Goal: Task Accomplishment & Management: Manage account settings

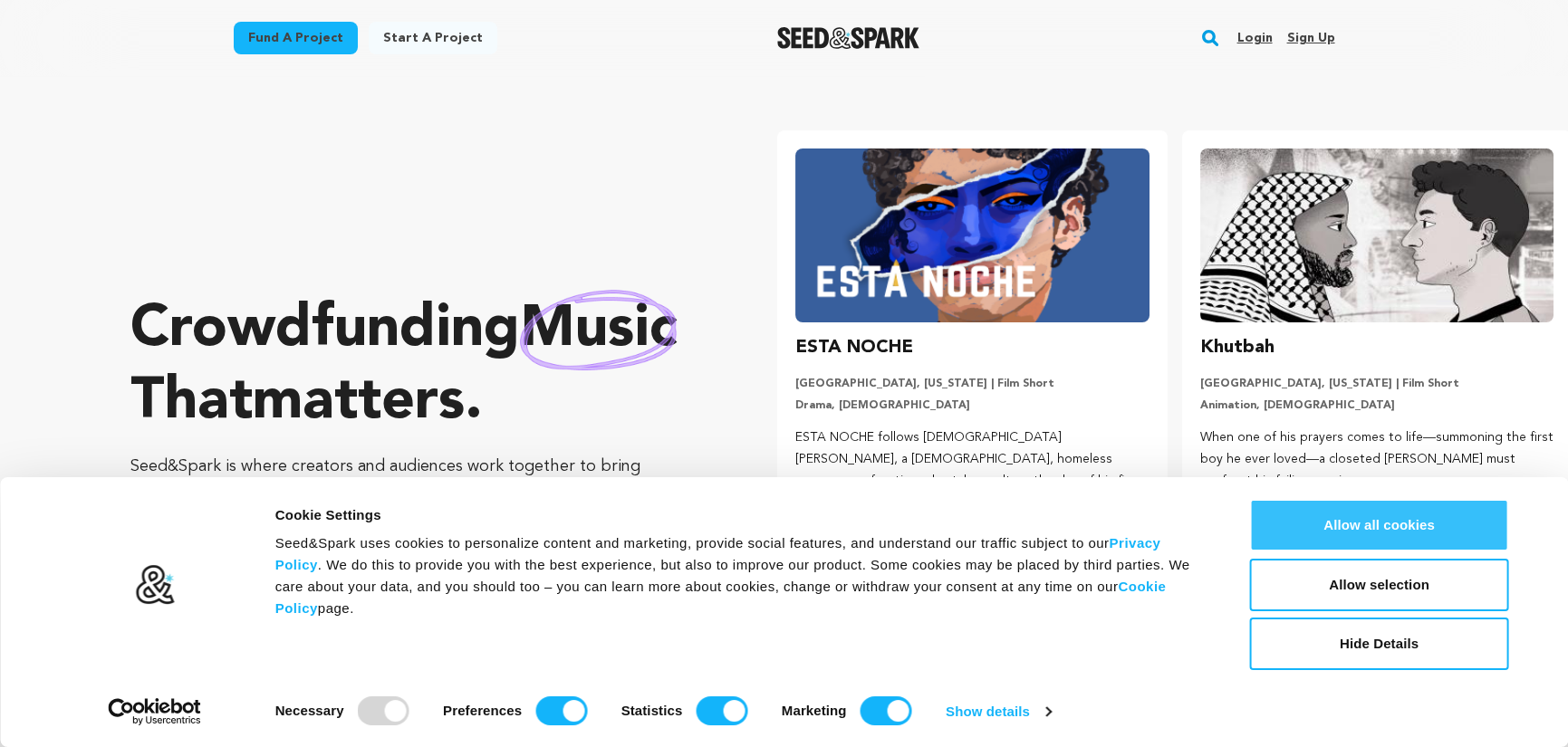
click at [1285, 525] on button "Allow all cookies" at bounding box center [1380, 525] width 259 height 52
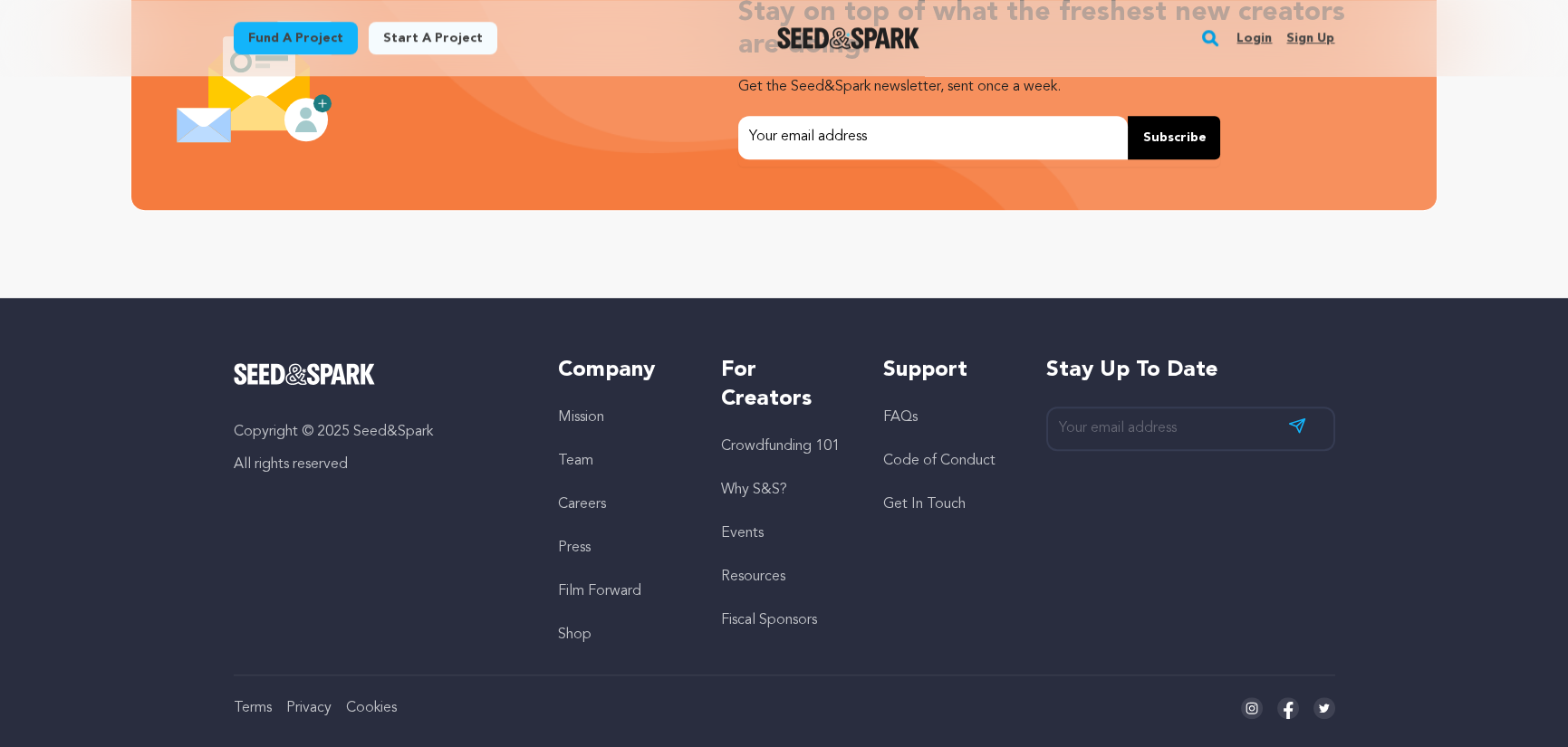
scroll to position [3954, 0]
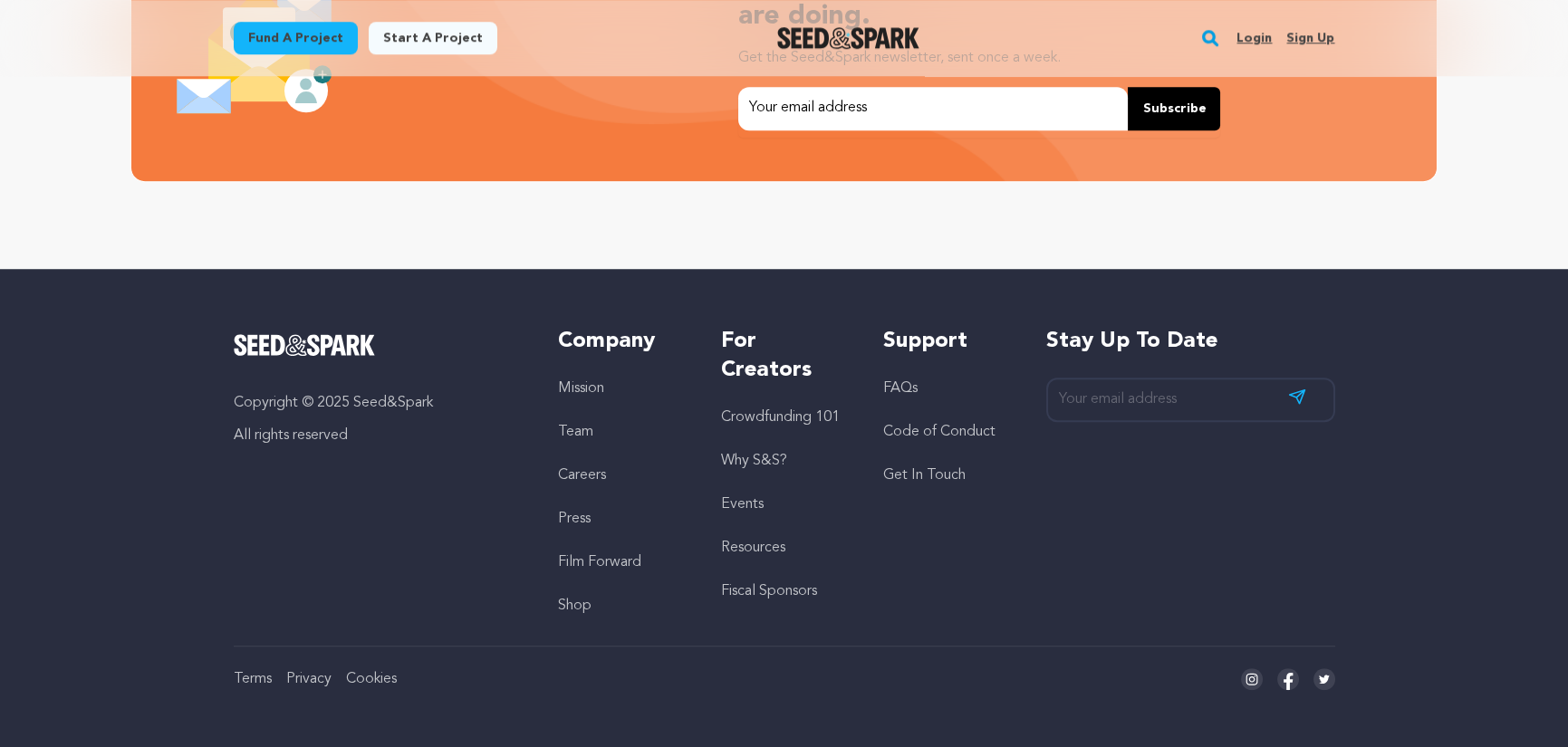
click at [1298, 32] on link "Sign up" at bounding box center [1310, 38] width 48 height 29
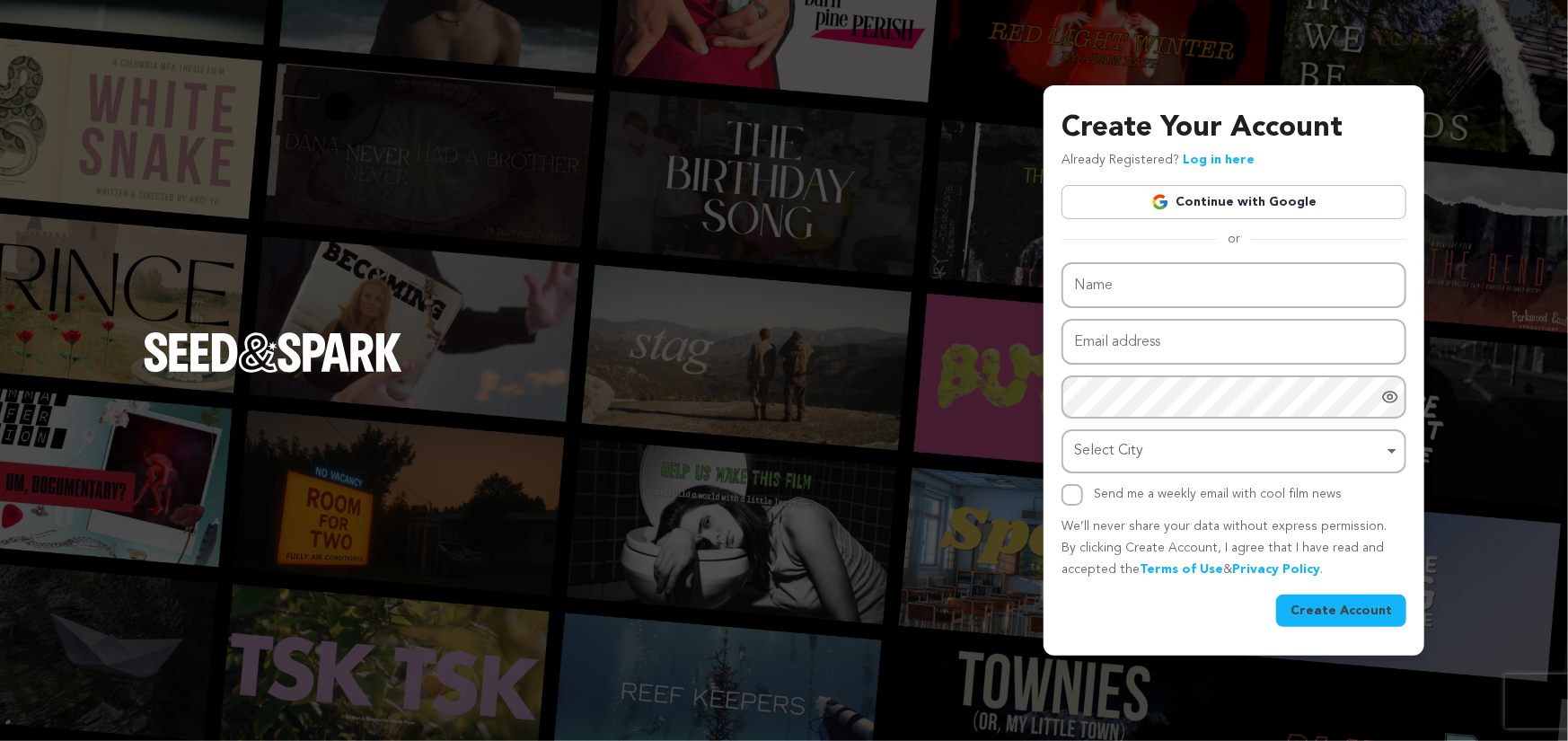
click at [1217, 200] on link "Continue with Google" at bounding box center [1234, 202] width 345 height 34
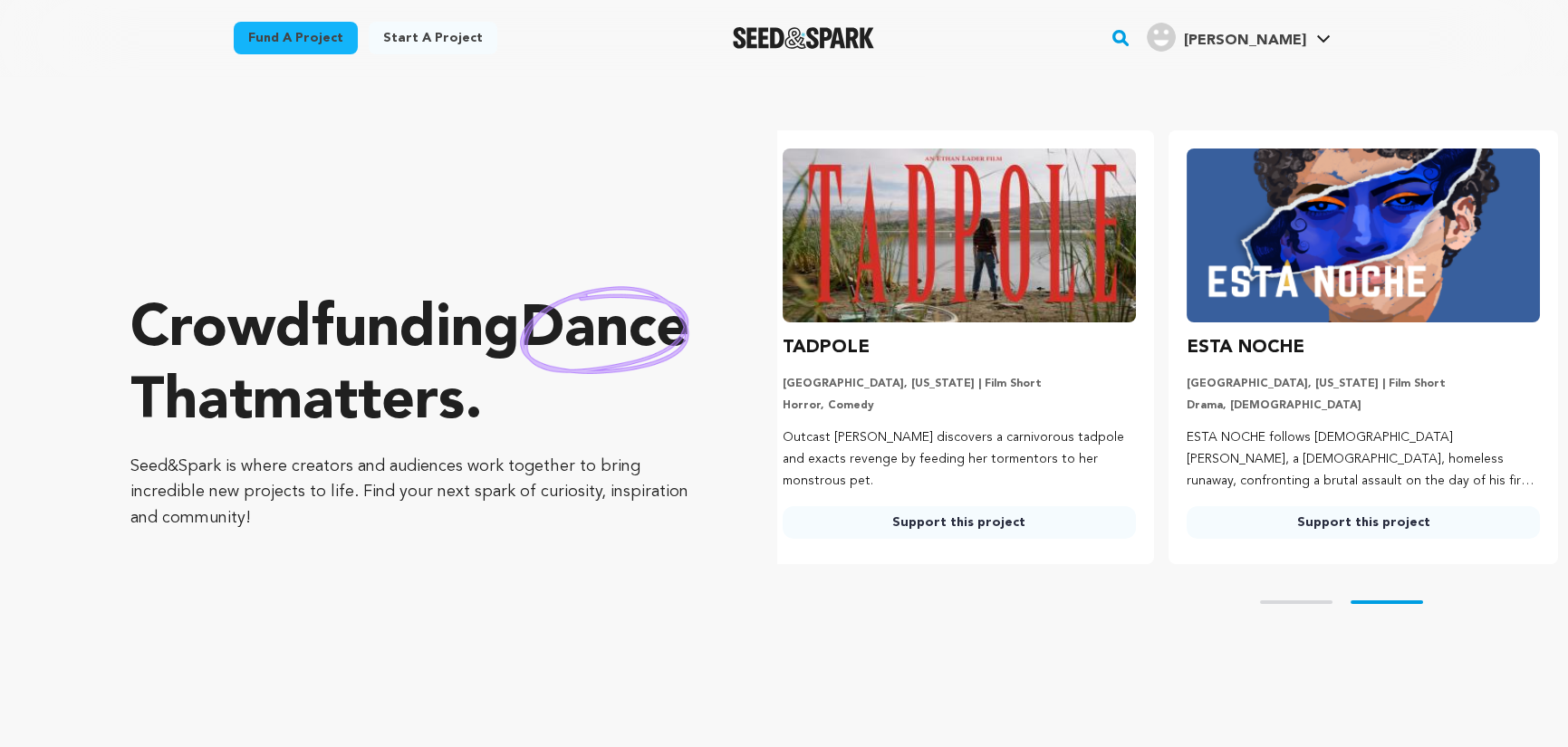
click at [380, 42] on link "Start a project" at bounding box center [433, 39] width 128 height 33
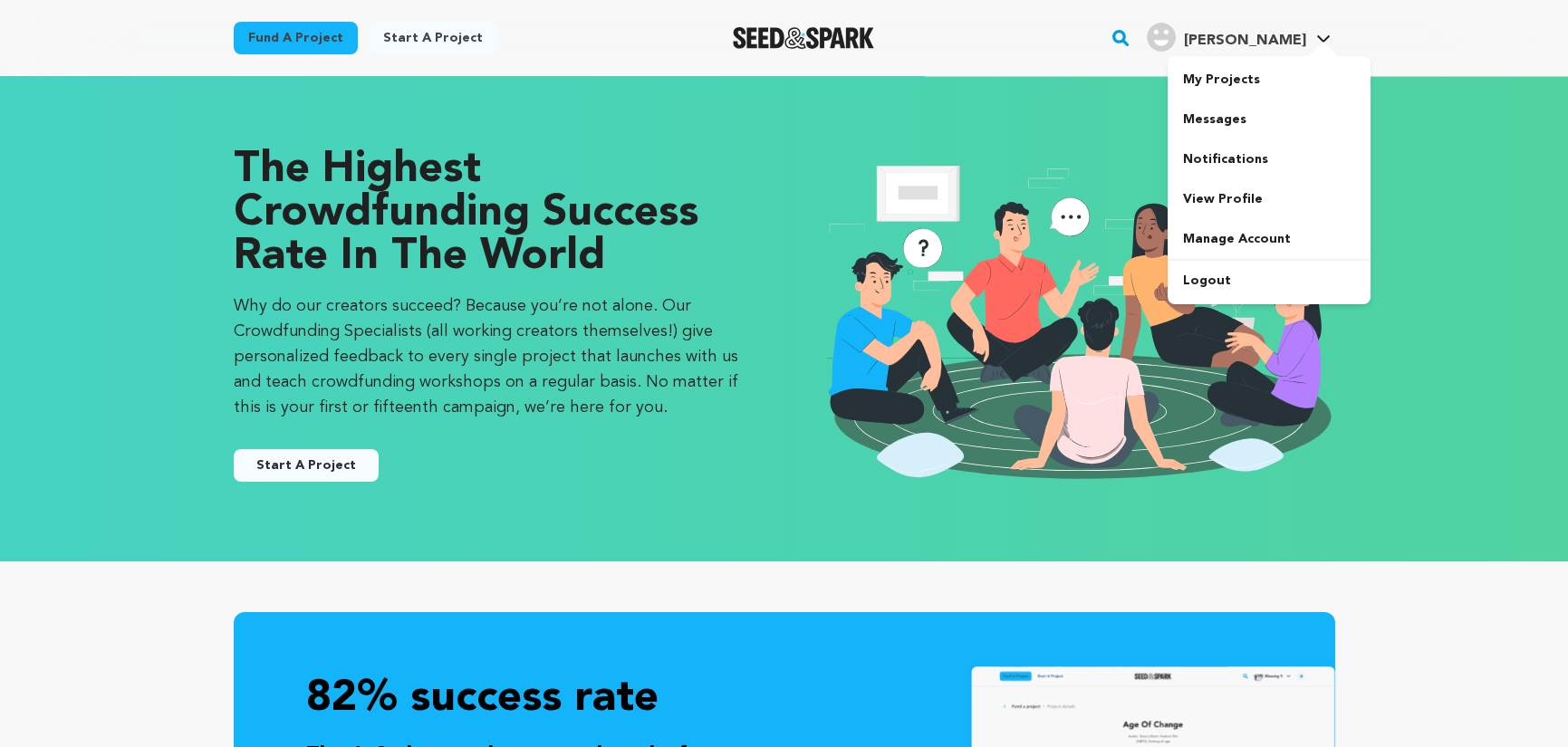
click at [1176, 35] on img "Evans L.'s Profile" at bounding box center [1162, 37] width 29 height 29
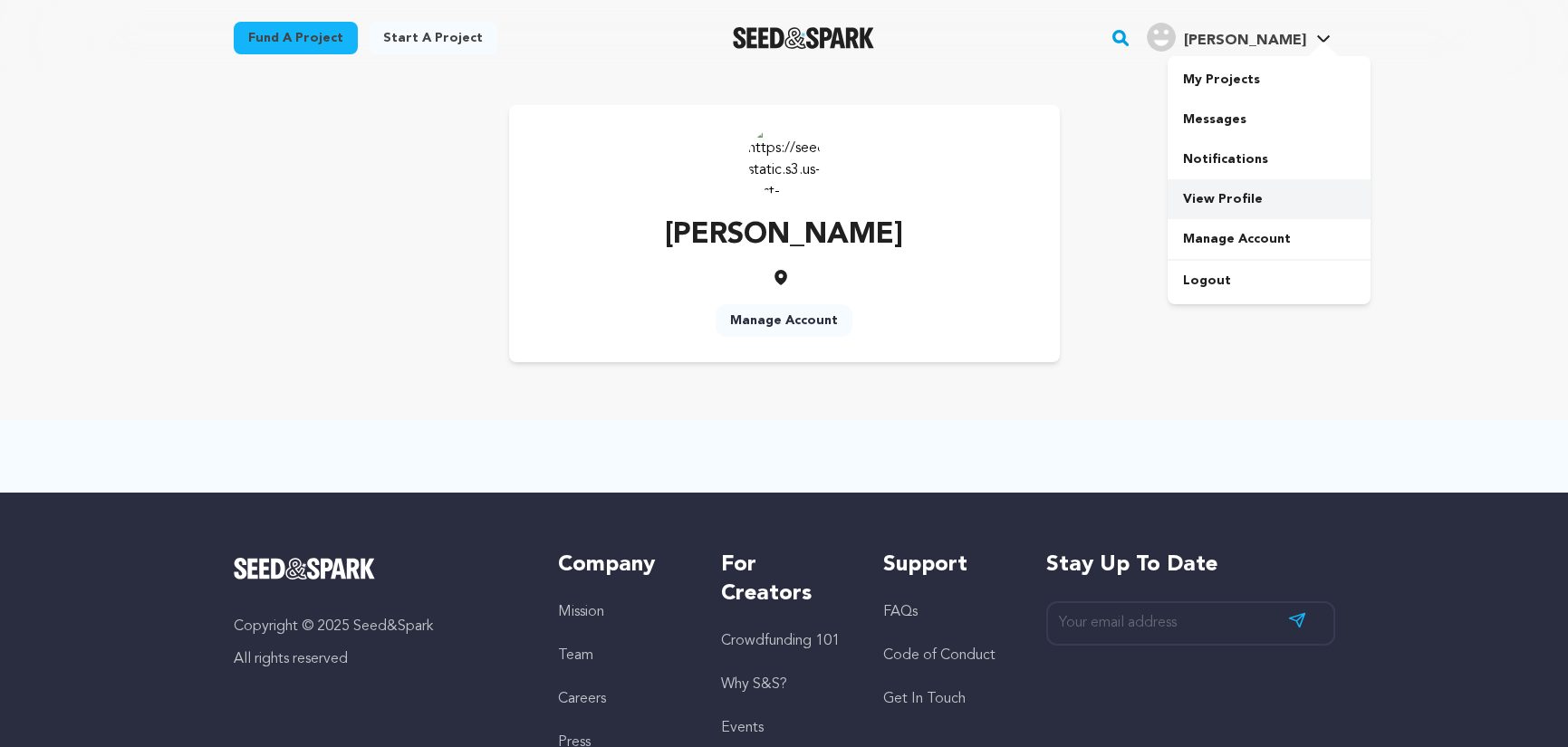
click at [1205, 181] on link "View Profile" at bounding box center [1270, 199] width 203 height 40
click at [1205, 181] on div "Evans Luke Manage Account" at bounding box center [784, 234] width 1102 height 257
click at [805, 309] on link "Manage Account" at bounding box center [784, 320] width 137 height 33
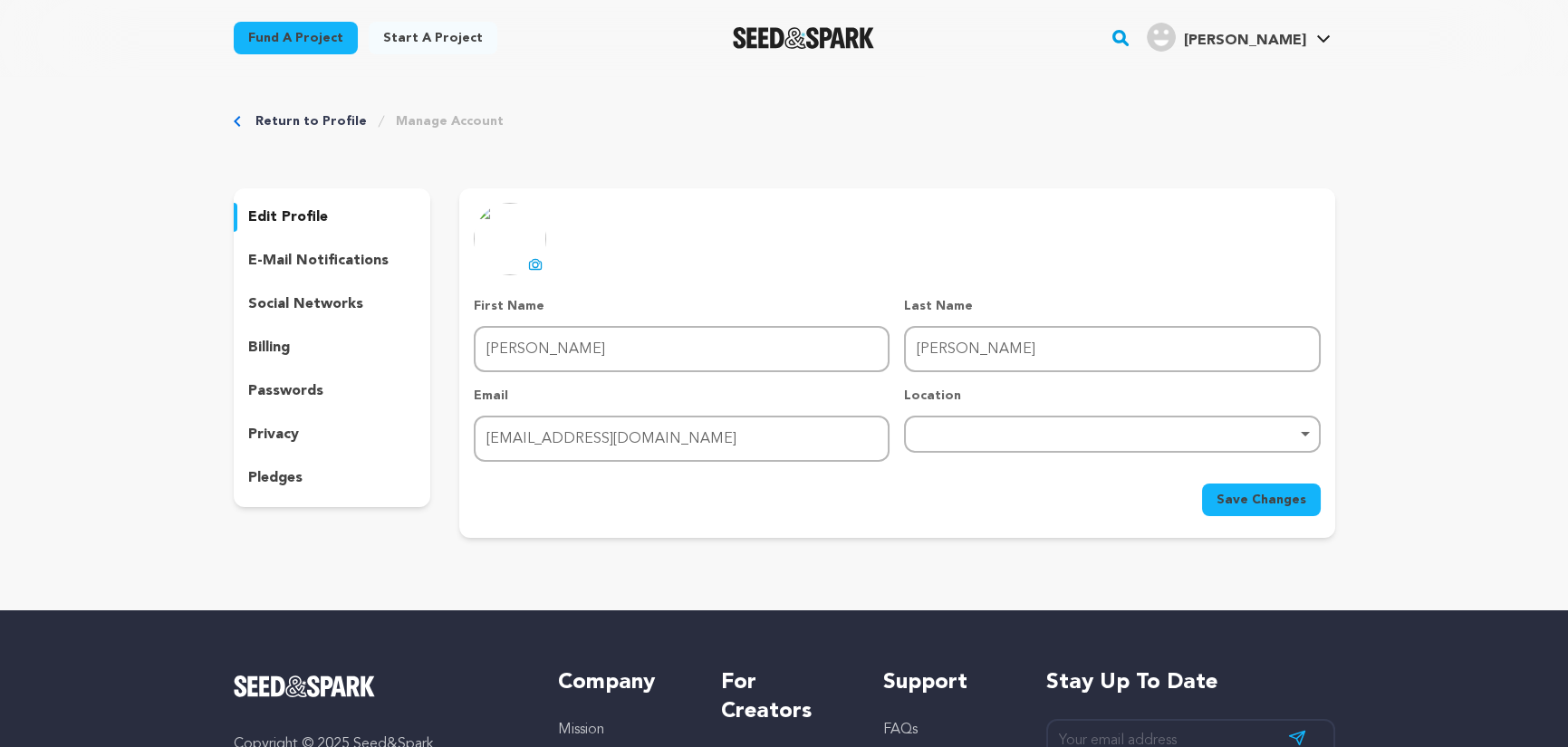
click at [509, 246] on img at bounding box center [510, 238] width 72 height 72
click at [549, 274] on div "uploading spinner upload profile image First Name First Name Evans Last Name La…" at bounding box center [897, 359] width 846 height 314
click at [532, 263] on icon at bounding box center [535, 263] width 14 height 14
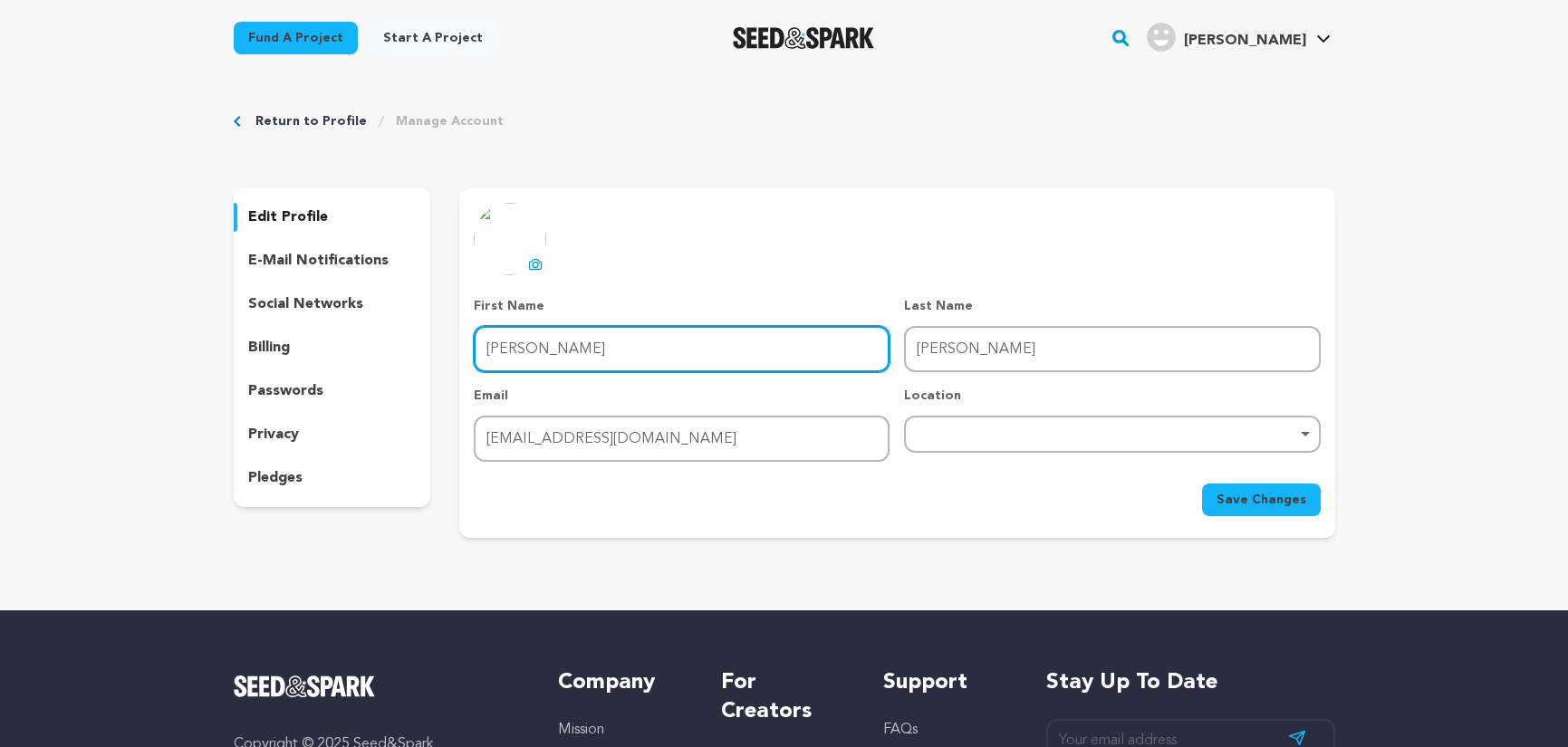
drag, startPoint x: 737, startPoint y: 346, endPoint x: 438, endPoint y: 330, distance: 299.4
click at [438, 330] on div "edit profile e-mail notifications social networks billing passwords privacy ple…" at bounding box center [784, 363] width 1102 height 349
type input "Luke"
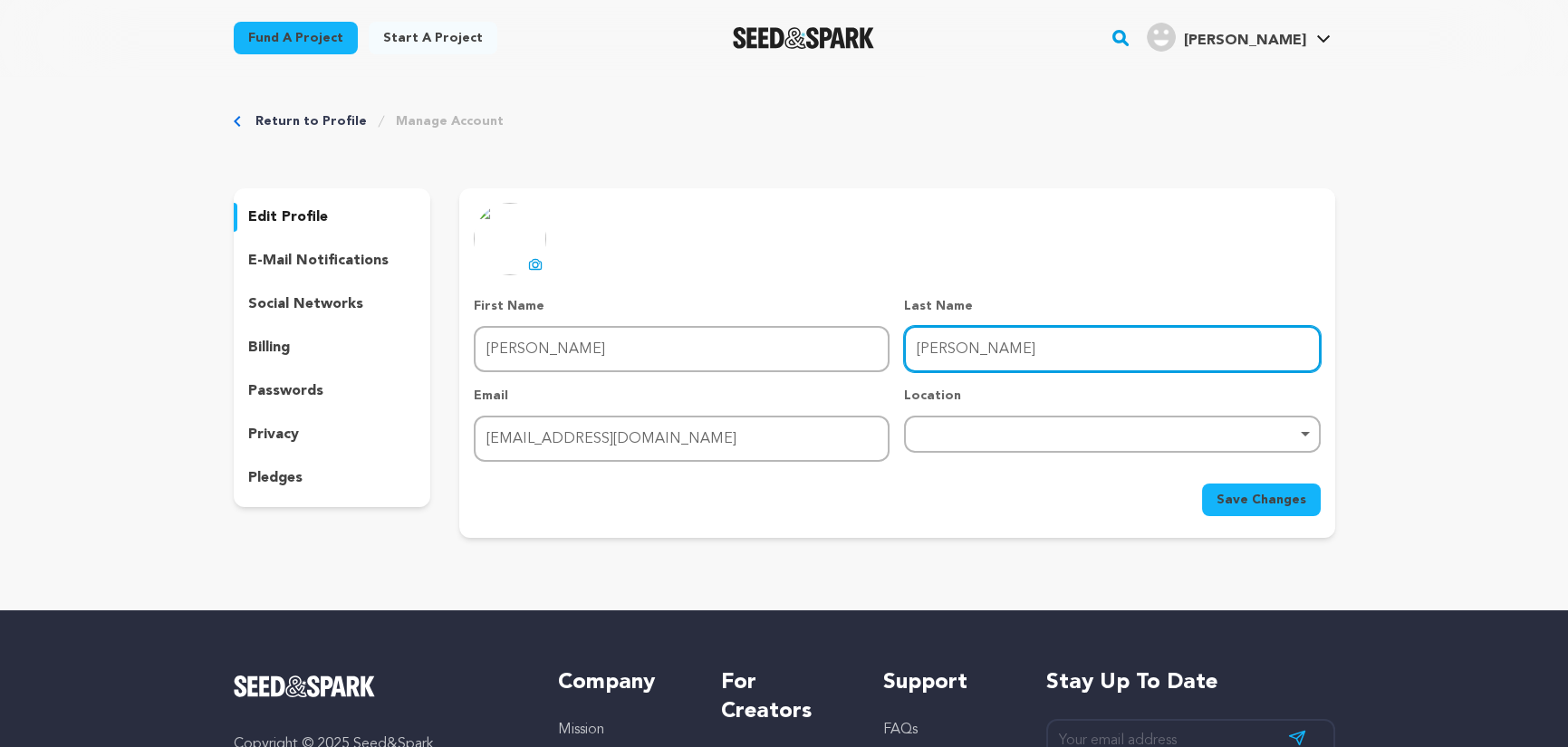
click at [990, 348] on input "Luke" at bounding box center [1111, 349] width 416 height 46
type input "L"
type input "Evans"
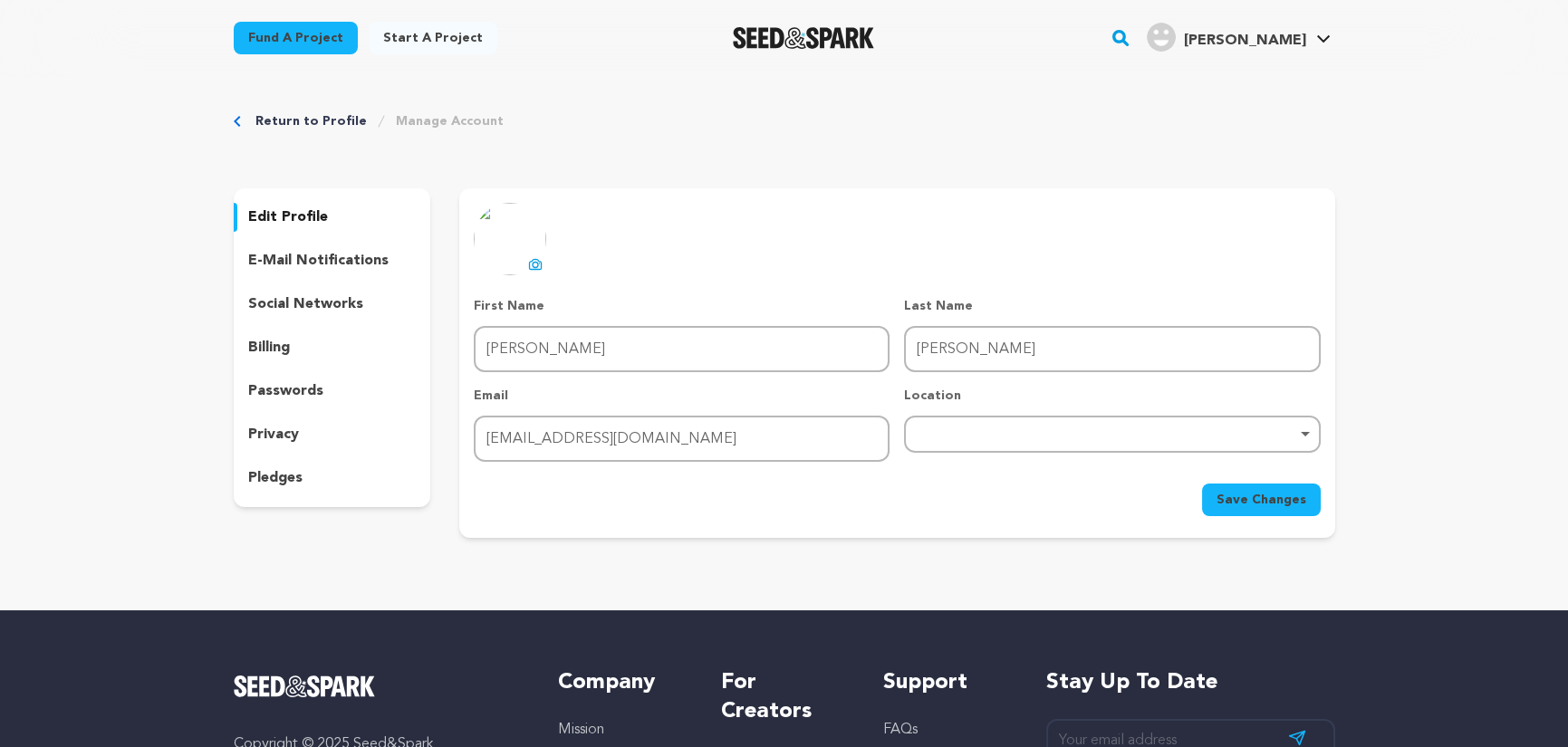
click at [1258, 506] on span "Save Changes" at bounding box center [1261, 500] width 90 height 18
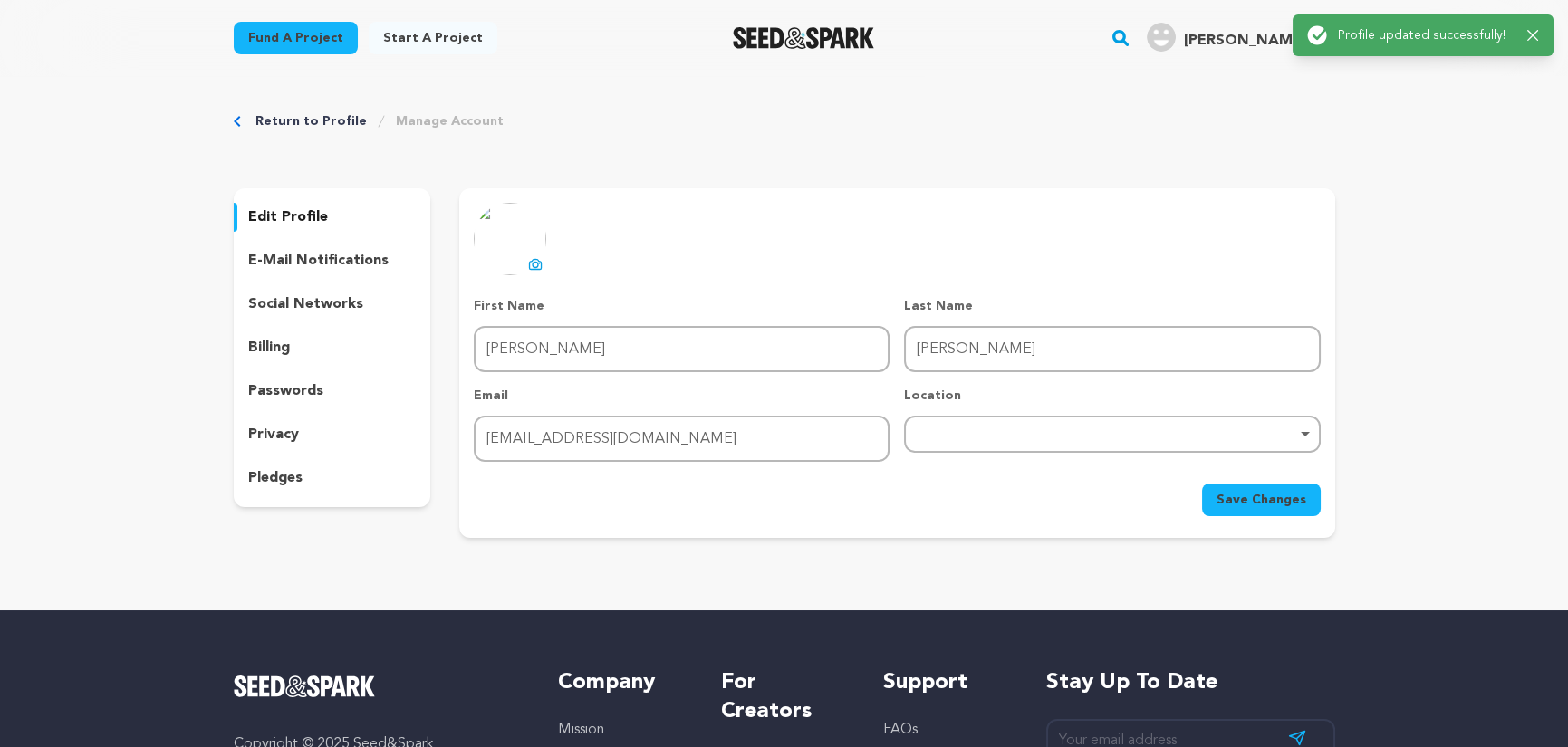
click at [521, 268] on img at bounding box center [510, 238] width 72 height 72
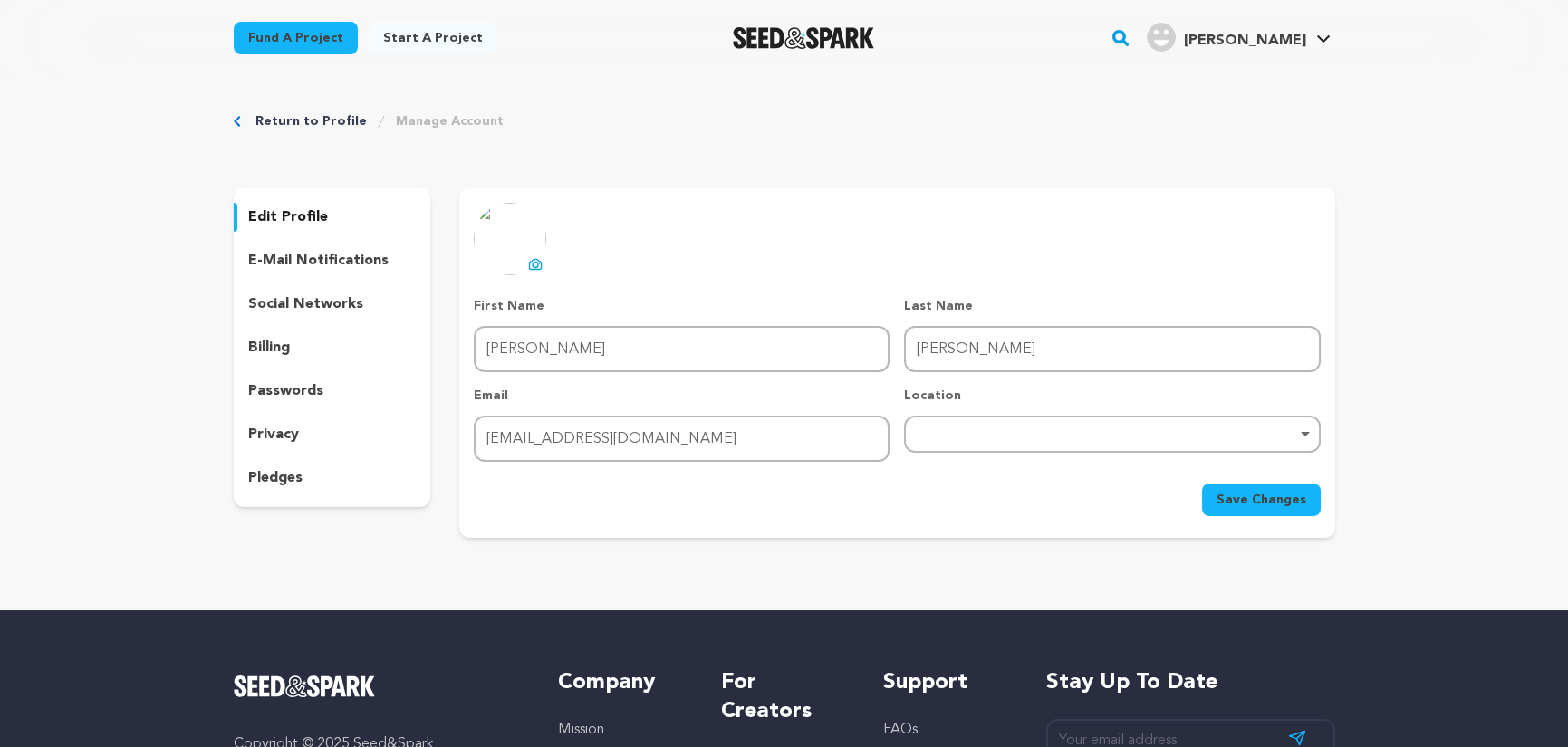
click at [301, 124] on link "Return to Profile" at bounding box center [311, 121] width 111 height 18
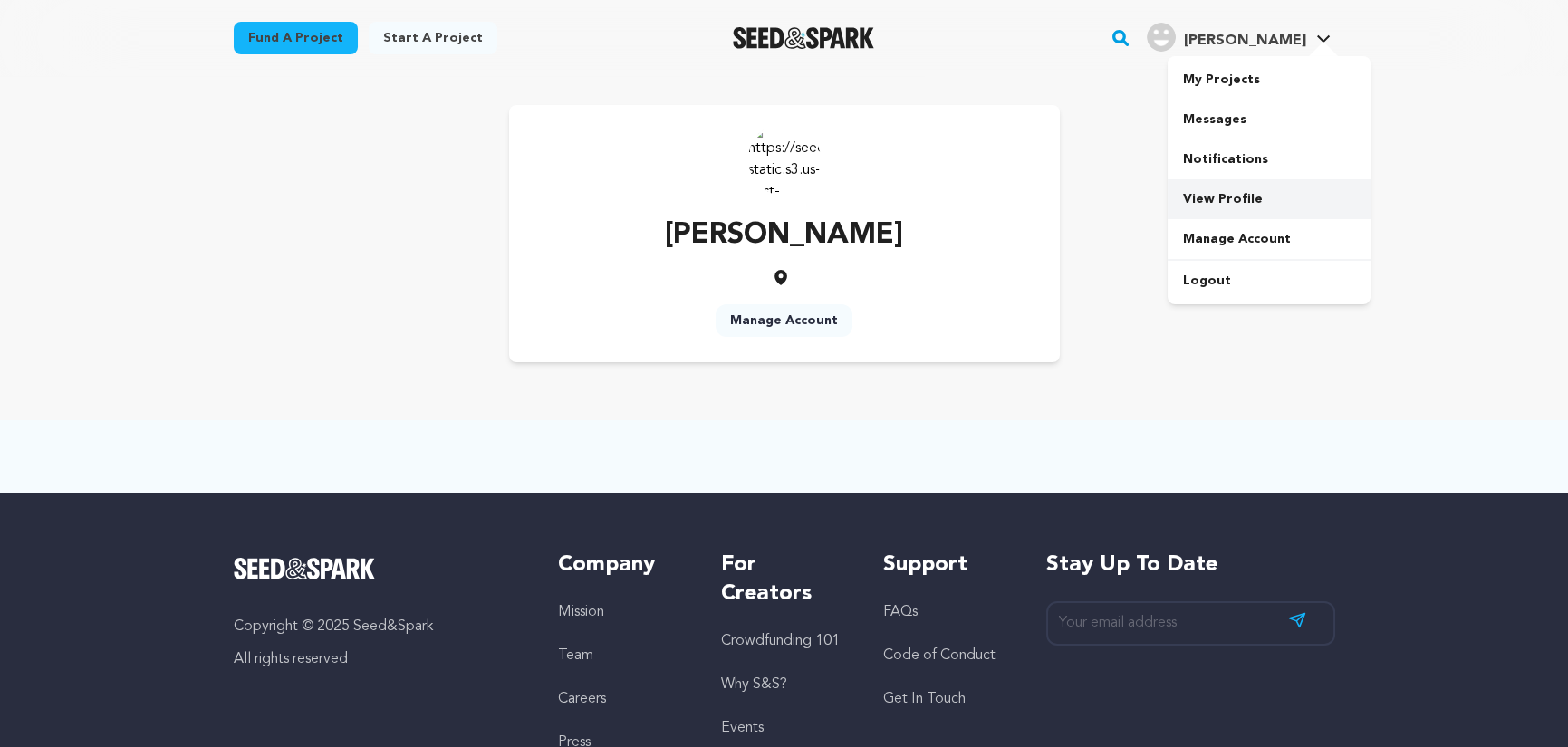
click at [1204, 196] on link "View Profile" at bounding box center [1270, 199] width 203 height 40
click at [764, 320] on link "Manage Account" at bounding box center [784, 320] width 137 height 33
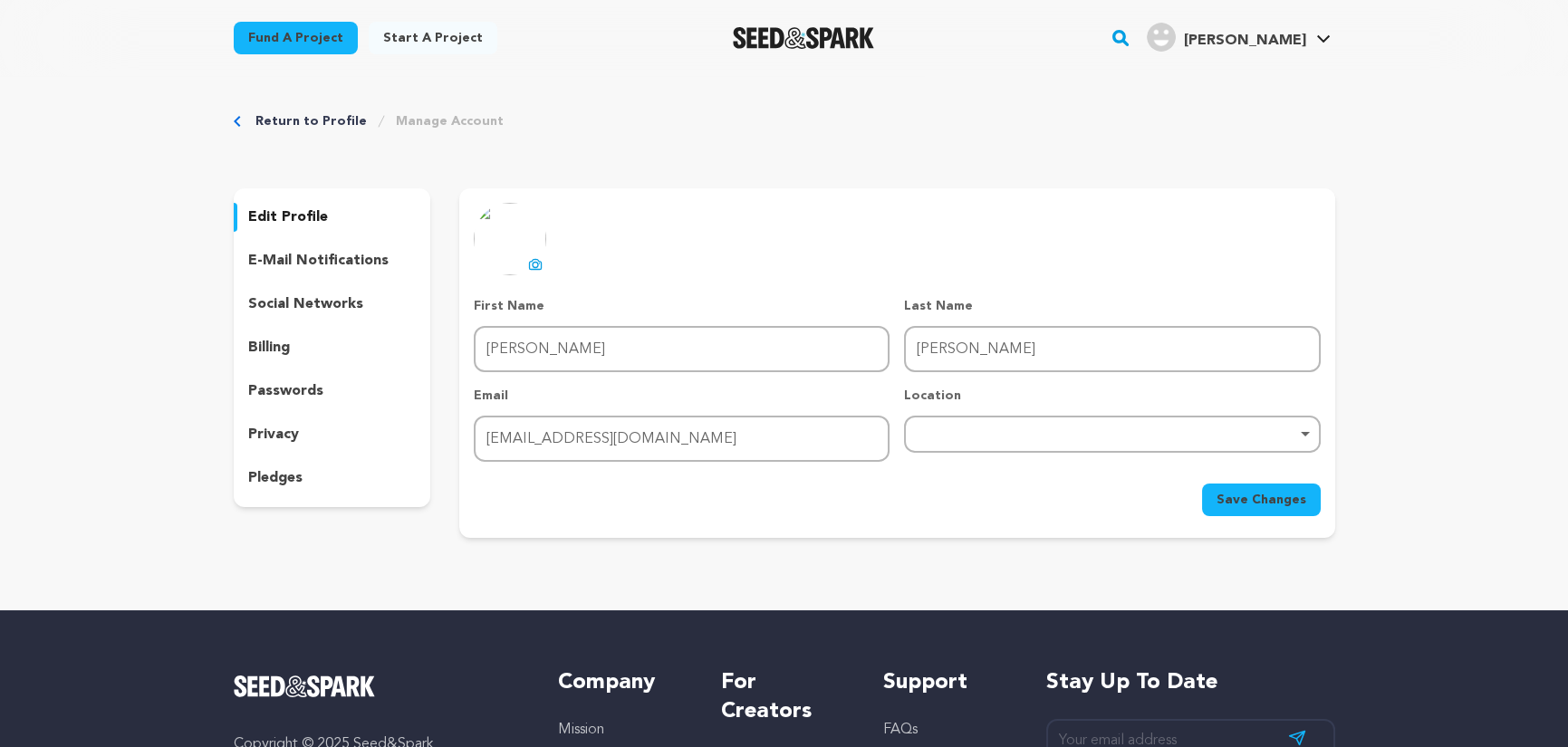
click at [530, 269] on icon at bounding box center [536, 263] width 12 height 10
click at [1259, 497] on span "Save Changes" at bounding box center [1261, 500] width 90 height 18
